Goal: Find specific page/section: Find specific page/section

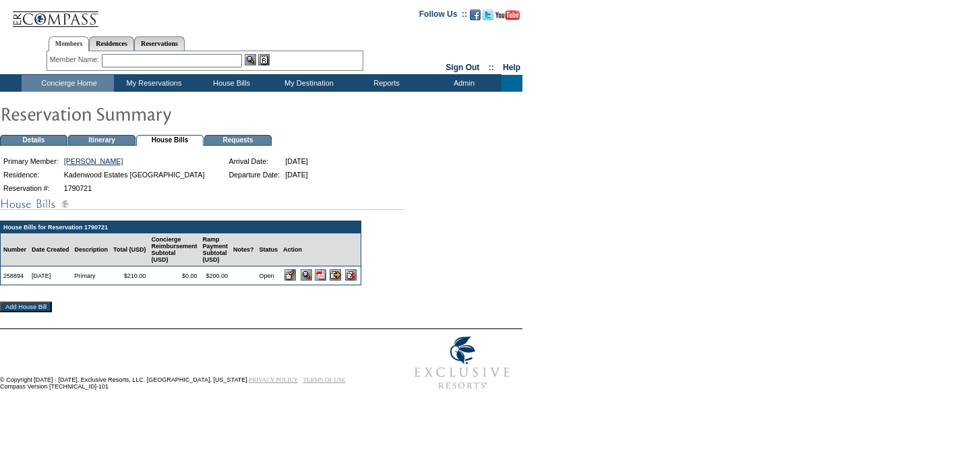
click at [87, 82] on td "Concierge Home" at bounding box center [68, 83] width 92 height 17
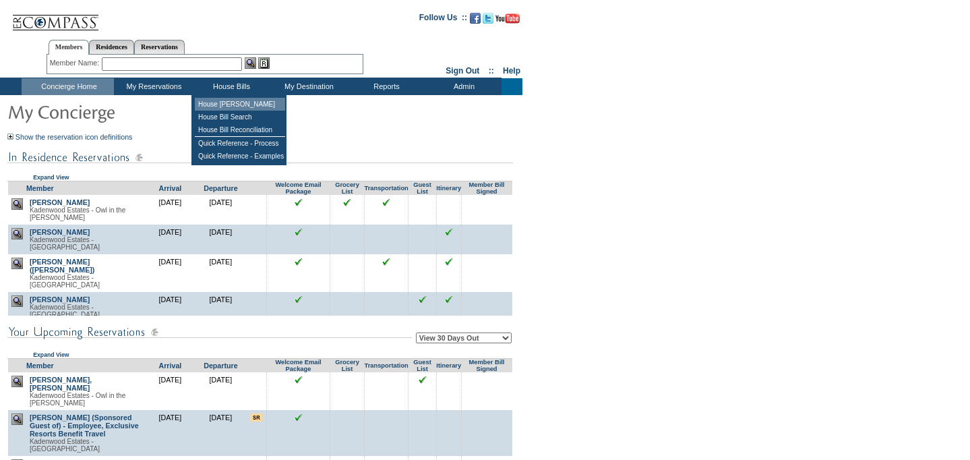
click at [237, 101] on td "House [PERSON_NAME]" at bounding box center [240, 104] width 90 height 13
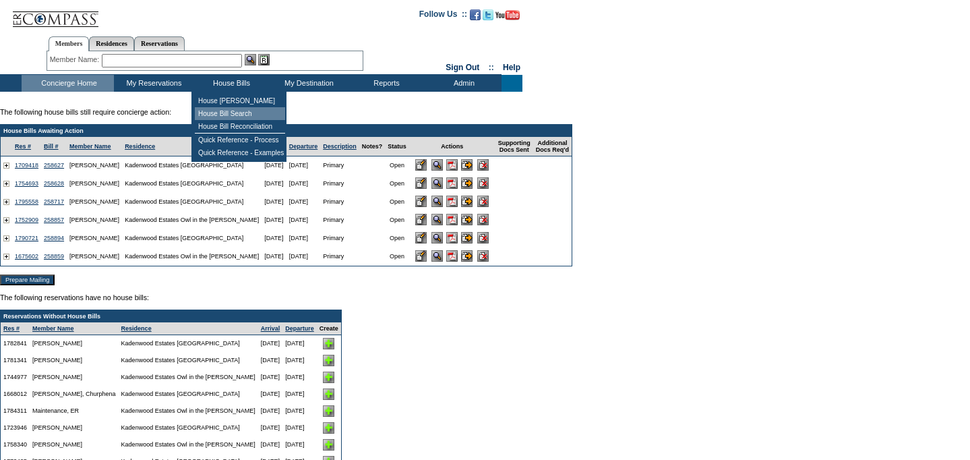
click at [245, 111] on td "House Bill Search" at bounding box center [240, 113] width 90 height 13
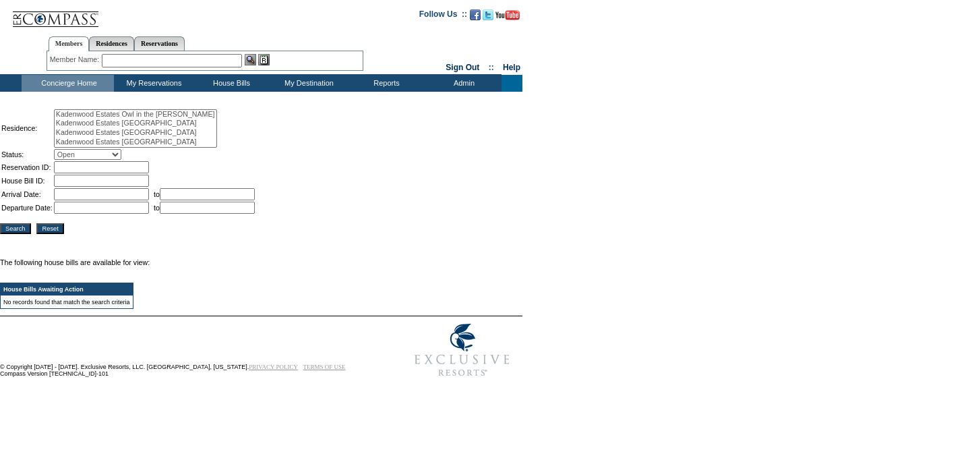
select select
click at [121, 155] on select "Open Review Pending Closed All" at bounding box center [87, 154] width 67 height 11
select select "Closed"
click at [61, 149] on select "Open Review Pending Closed All" at bounding box center [87, 154] width 67 height 11
select select "247"
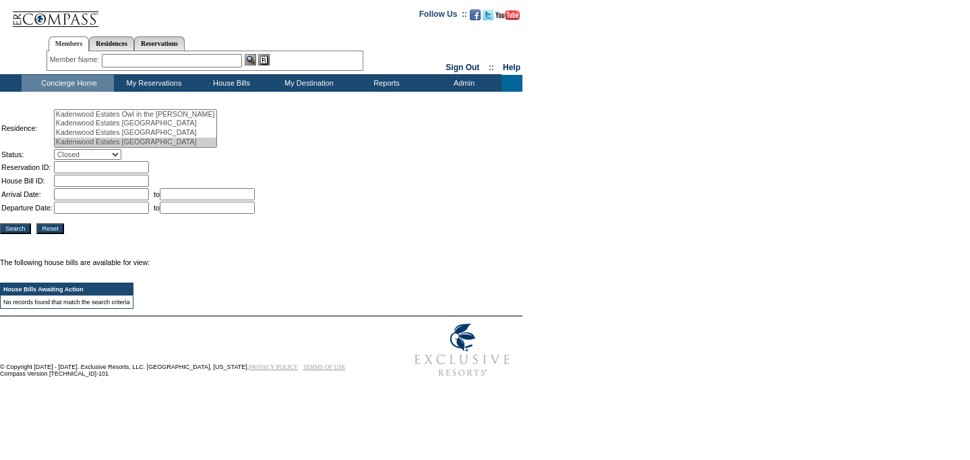
click at [174, 142] on option "Kadenwood Estates [GEOGRAPHIC_DATA]" at bounding box center [136, 141] width 162 height 9
click at [13, 231] on input "Search" at bounding box center [15, 228] width 31 height 11
click at [128, 61] on input "text" at bounding box center [172, 60] width 140 height 13
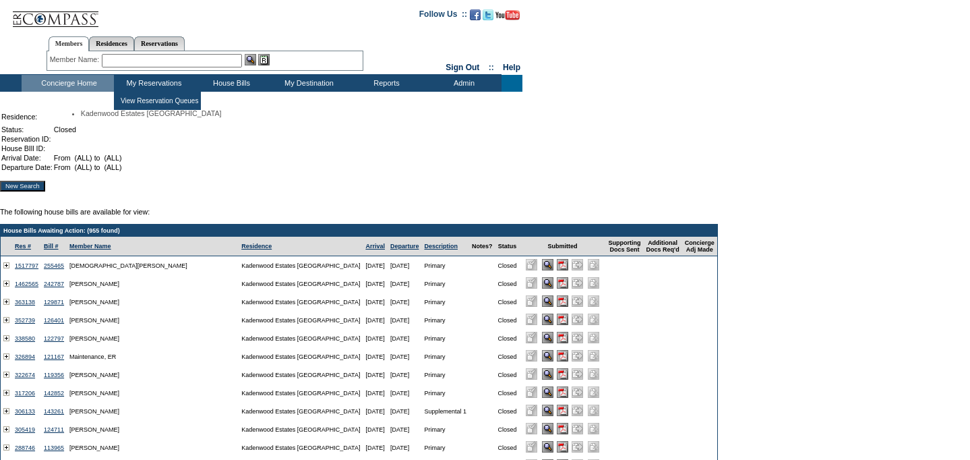
click at [129, 61] on input "text" at bounding box center [172, 60] width 140 height 13
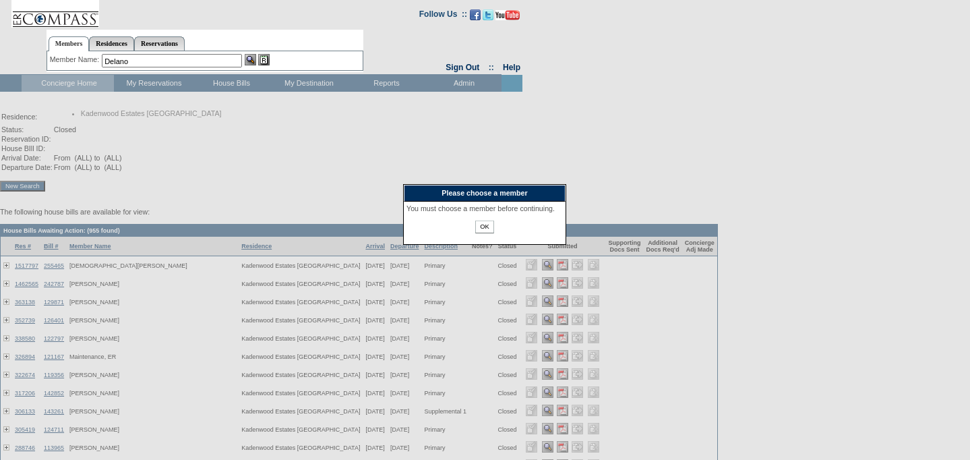
type input "Delano"
click at [485, 233] on input "OK" at bounding box center [484, 226] width 18 height 13
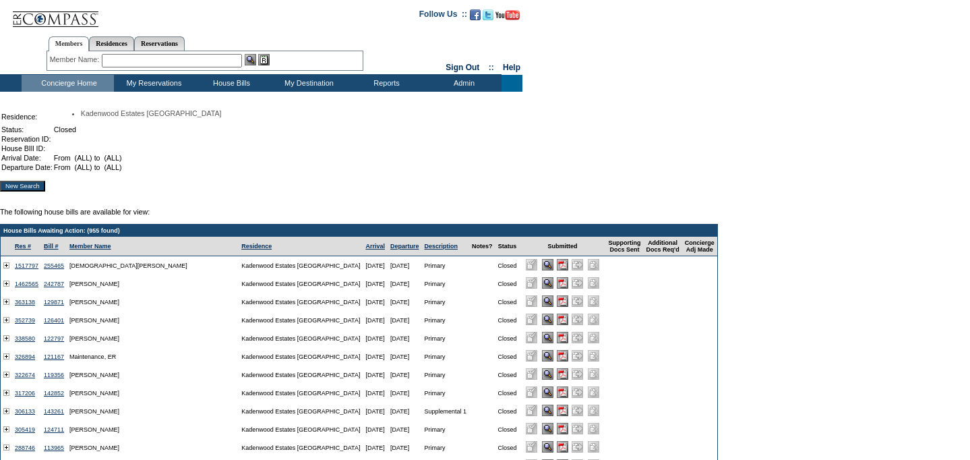
click at [154, 61] on input "text" at bounding box center [172, 60] width 140 height 13
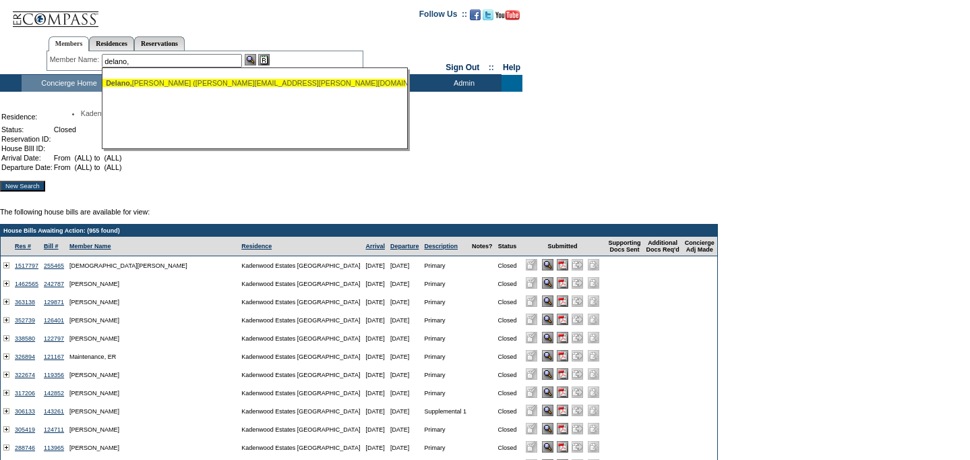
click at [176, 82] on div "[PERSON_NAME] ([PERSON_NAME][EMAIL_ADDRESS][PERSON_NAME][DOMAIN_NAME])" at bounding box center [254, 83] width 297 height 8
type input "[PERSON_NAME] ([PERSON_NAME][EMAIL_ADDRESS][PERSON_NAME][DOMAIN_NAME])"
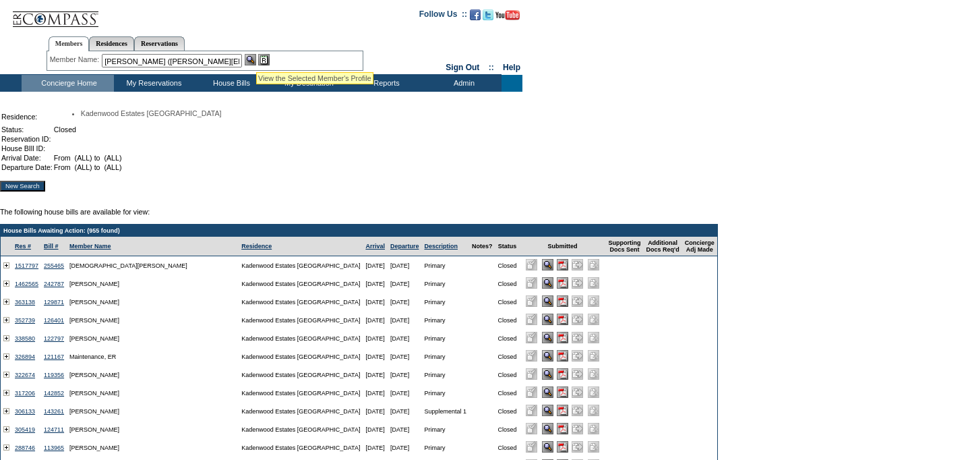
click at [256, 56] on img at bounding box center [250, 59] width 11 height 11
